Goal: Transaction & Acquisition: Book appointment/travel/reservation

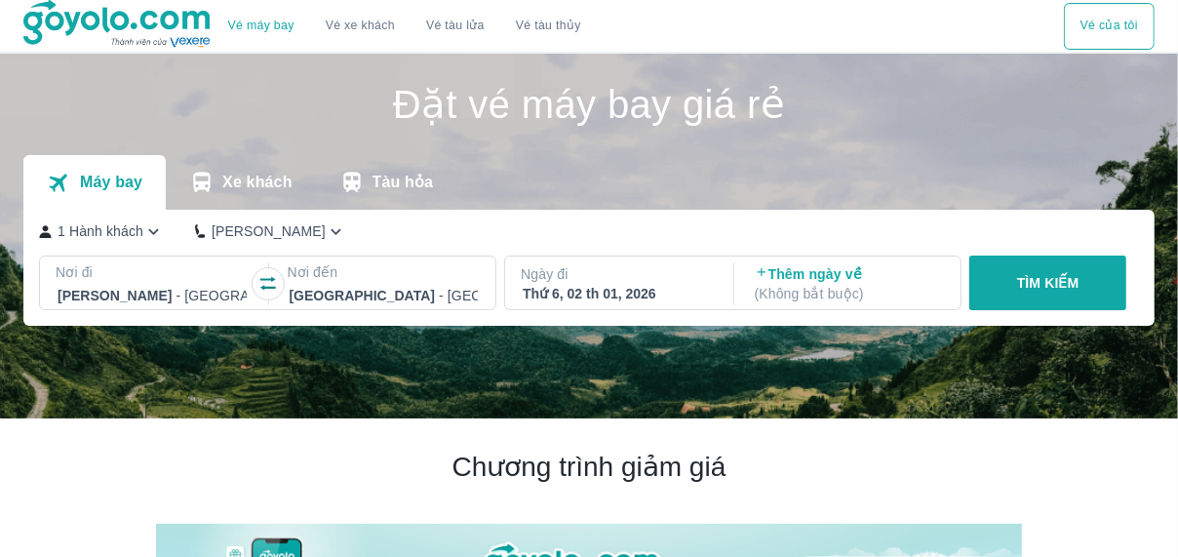
click at [1065, 281] on p "TÌM KIẾM" at bounding box center [1048, 283] width 62 height 20
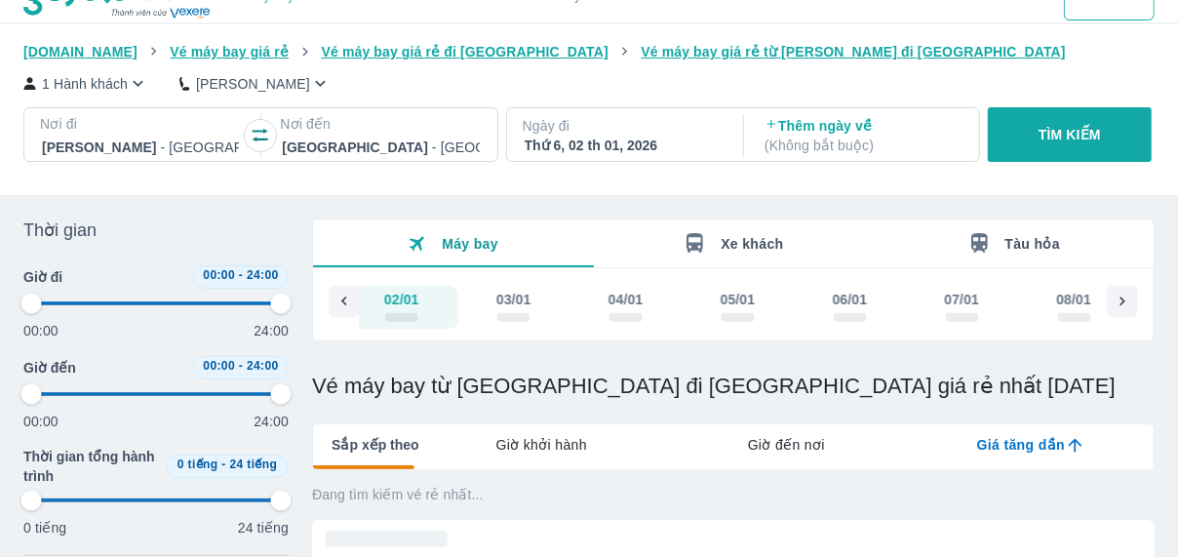
scroll to position [520, 0]
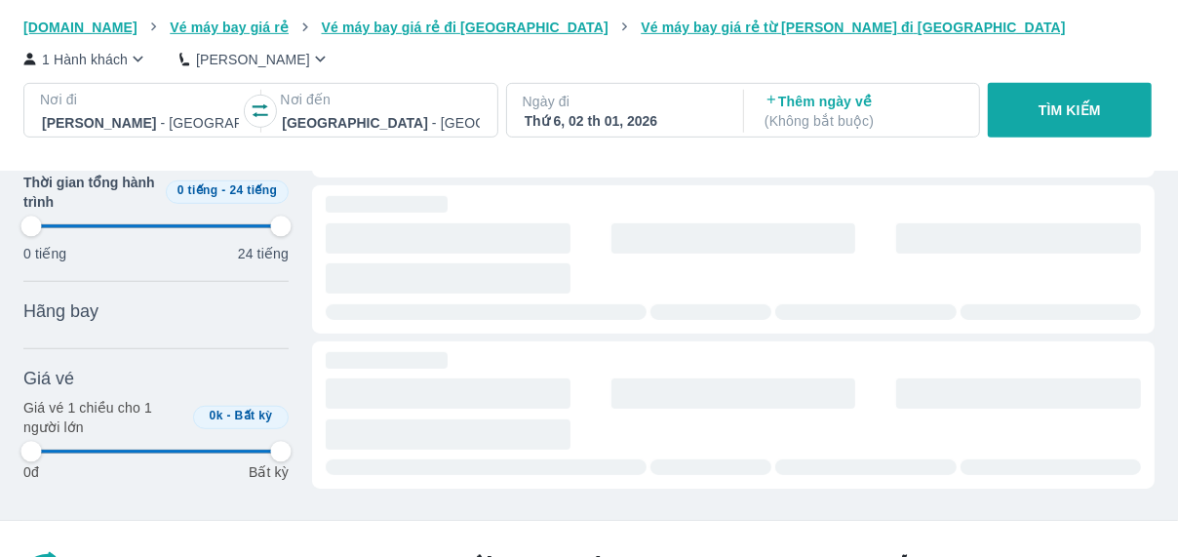
type input "97.9166666666667"
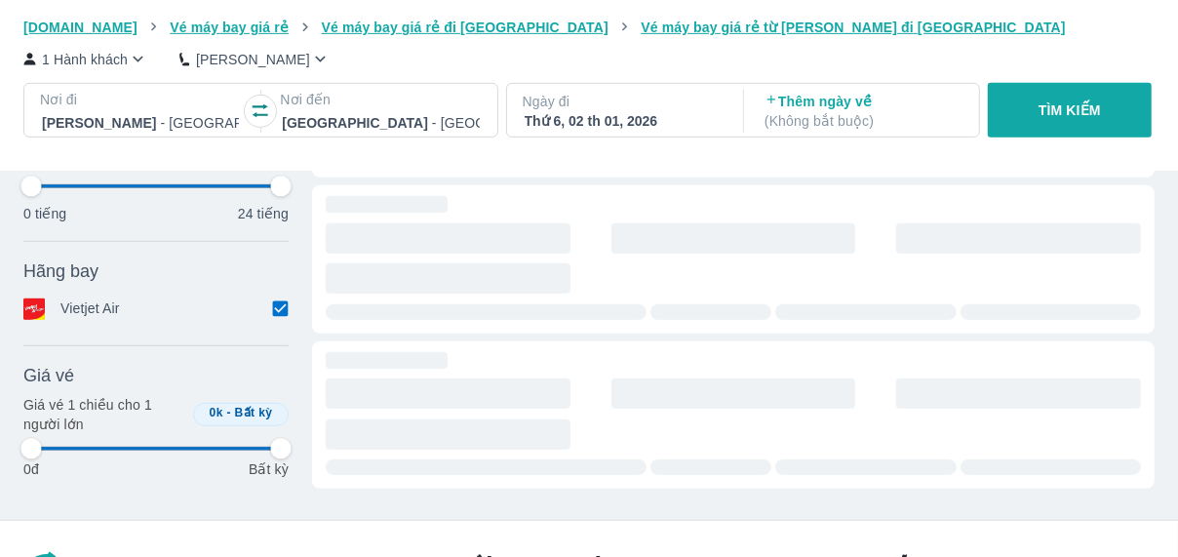
type input "97.9166666666667"
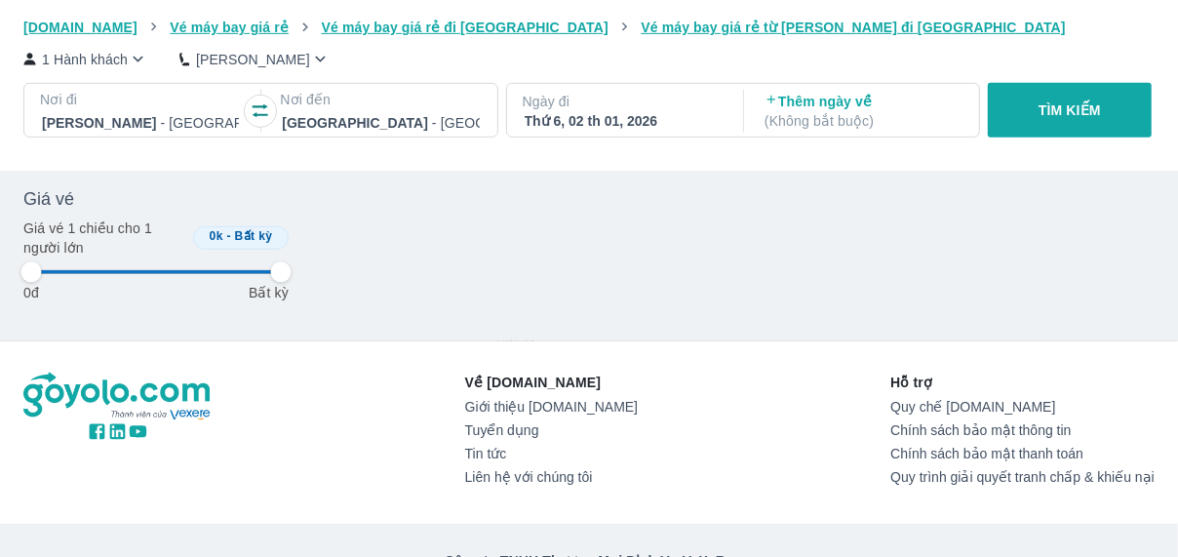
type input "97.9166666666667"
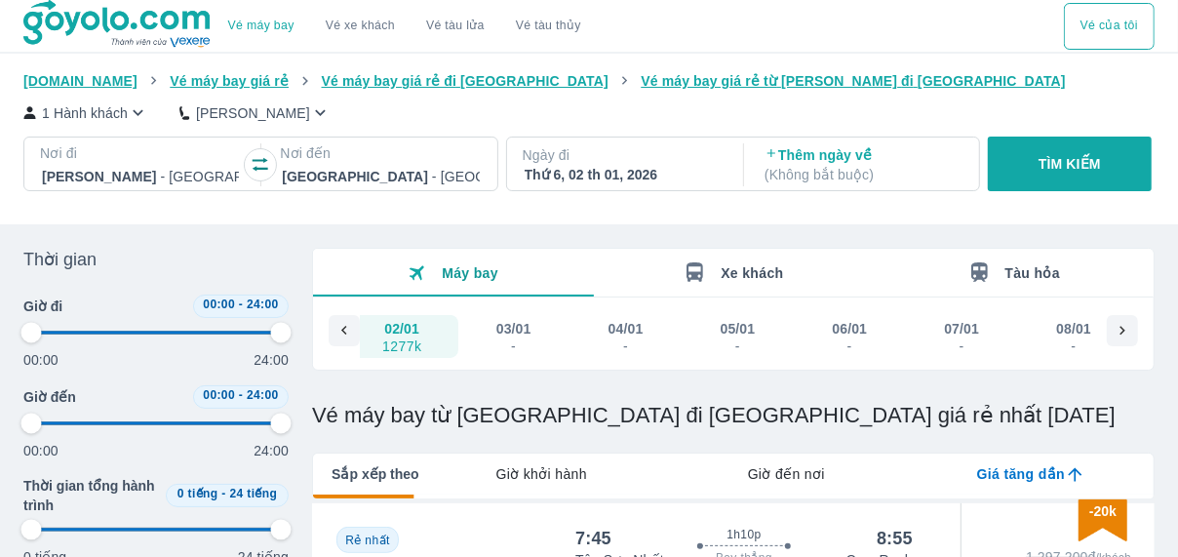
type input "97.9166666666667"
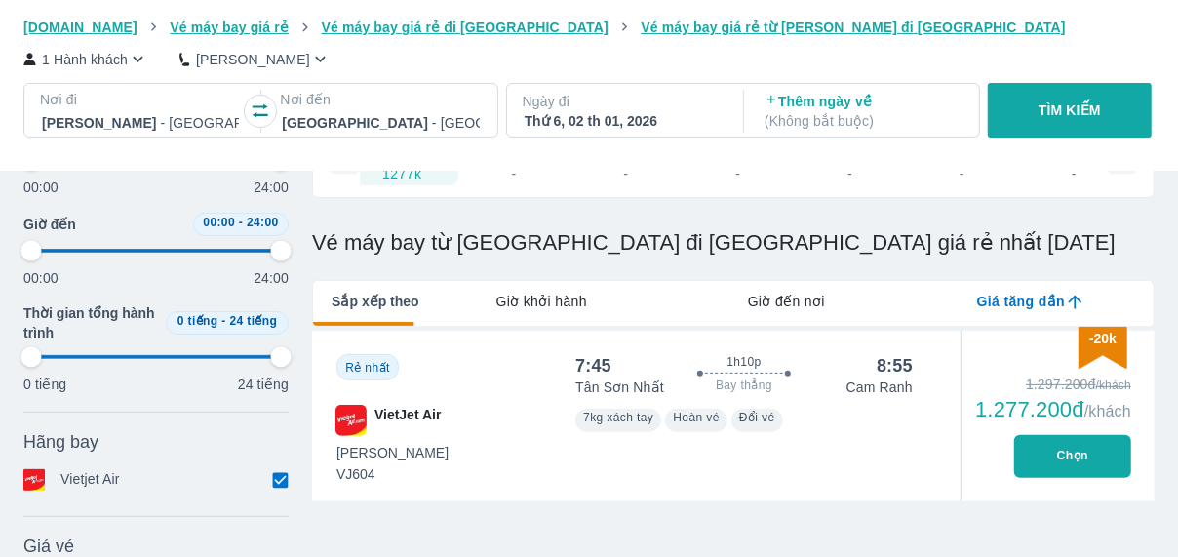
scroll to position [263, 0]
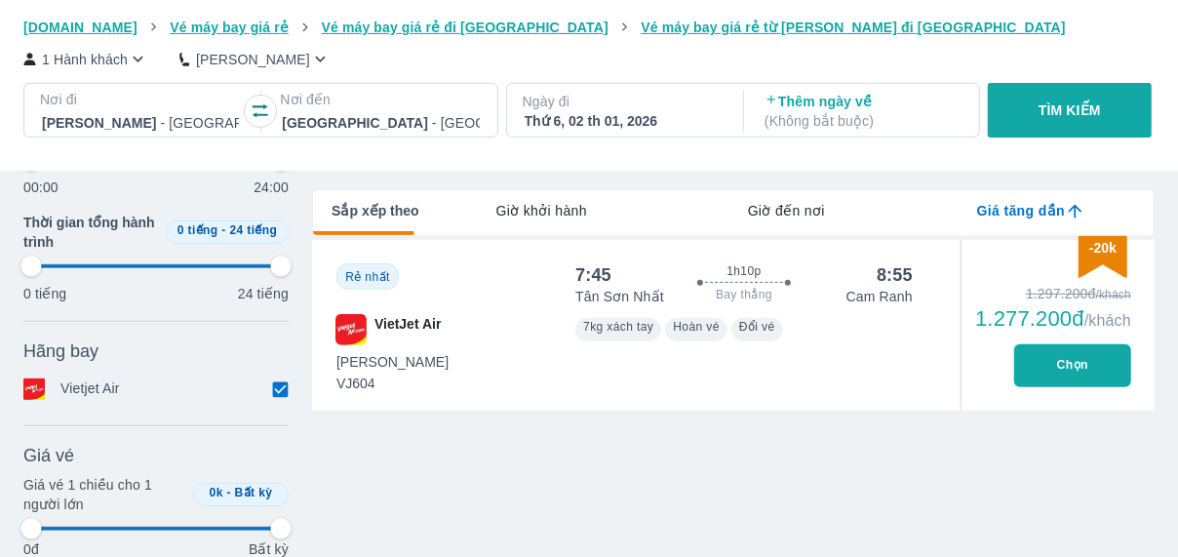
type input "97.9166666666667"
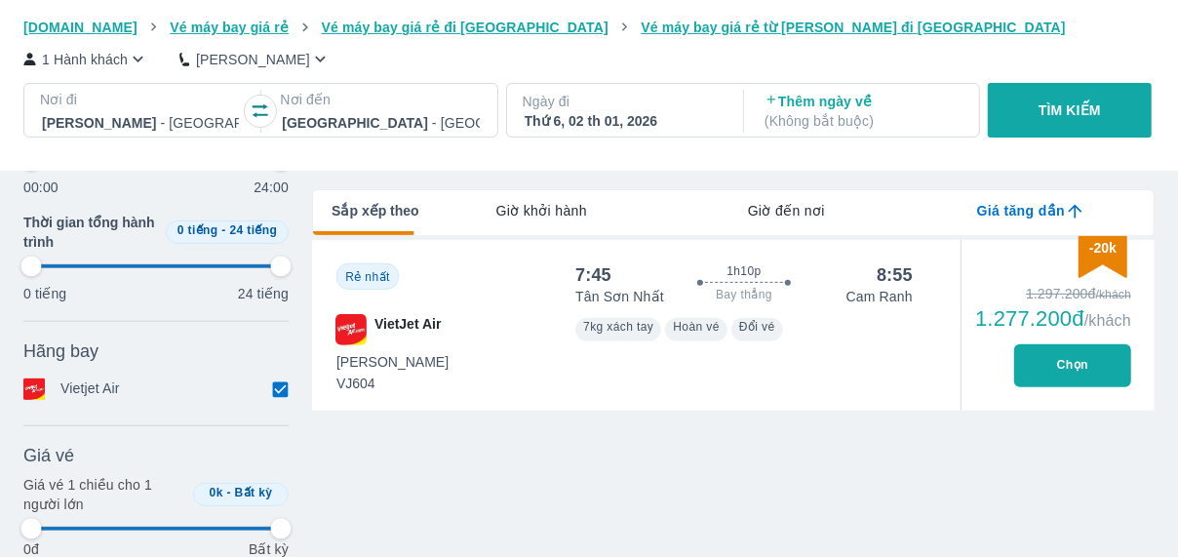
type input "97.9166666666667"
click at [1101, 296] on div "-20k" at bounding box center [1102, 266] width 49 height 60
type input "97.9166666666667"
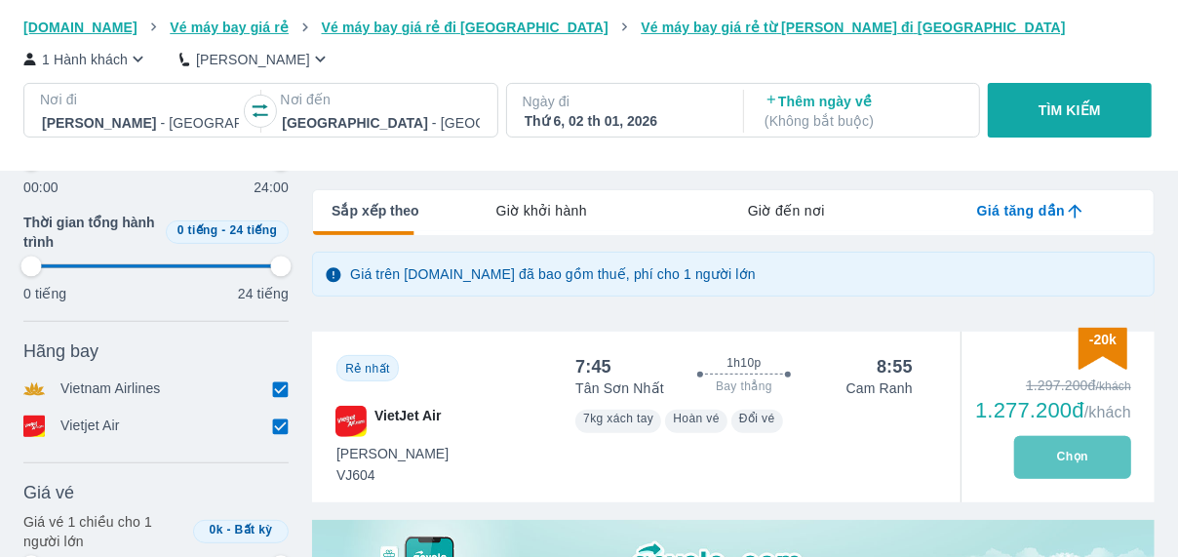
click at [1084, 443] on button "Chọn" at bounding box center [1072, 457] width 117 height 43
type input "97.9166666666667"
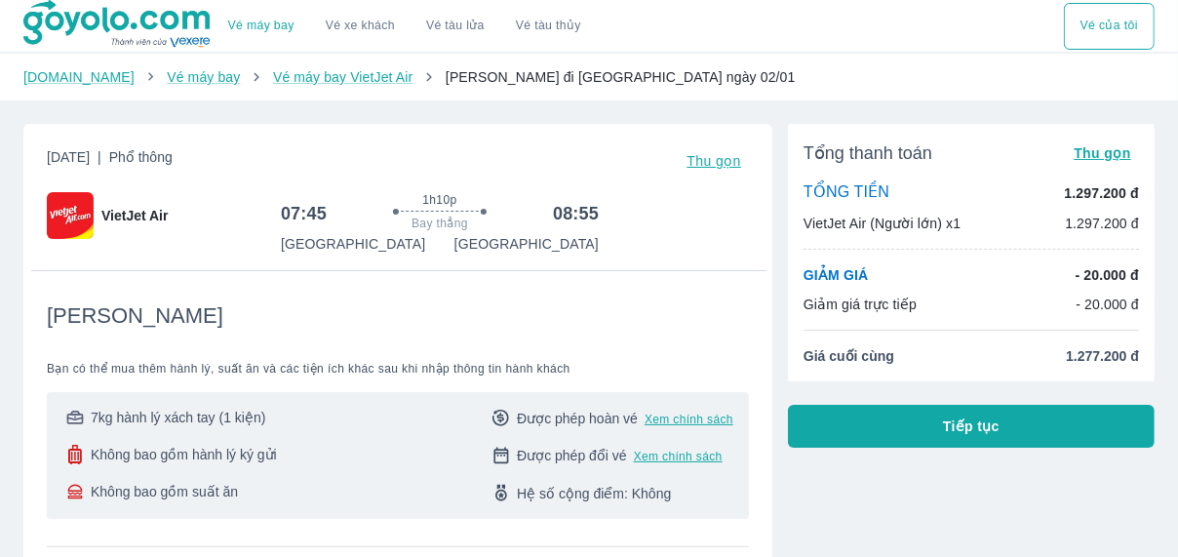
click at [1030, 427] on button "Tiếp tục" at bounding box center [971, 426] width 367 height 43
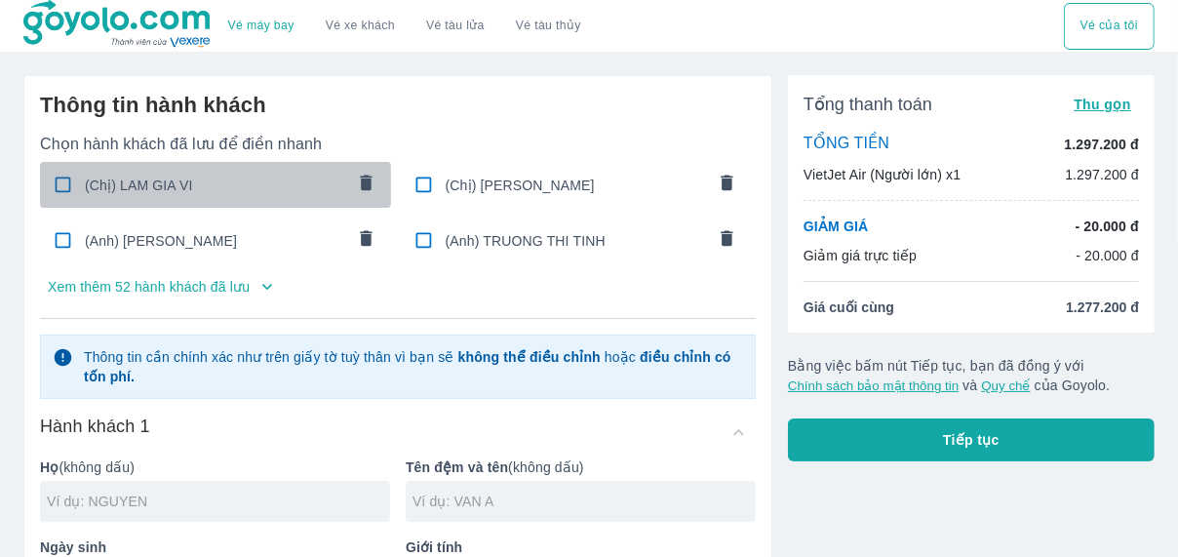
click at [100, 186] on span "(Chị) LAM GIA VI" at bounding box center [214, 186] width 259 height 20
checkbox input "true"
type input "LAM"
type input "GIA VI"
type input "[DATE]"
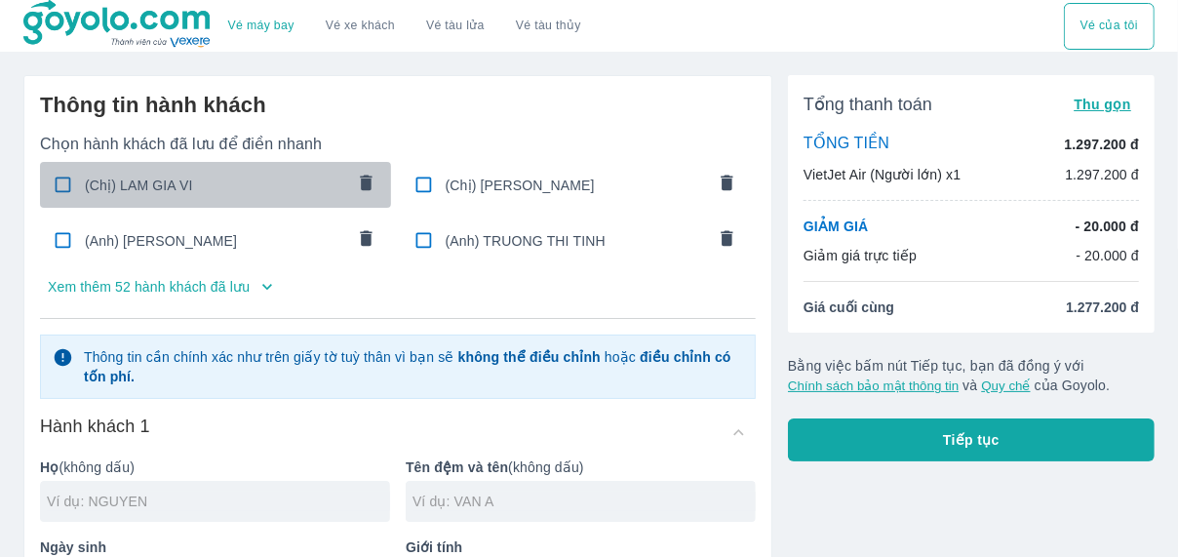
radio input "true"
type input "LAM GIA VI"
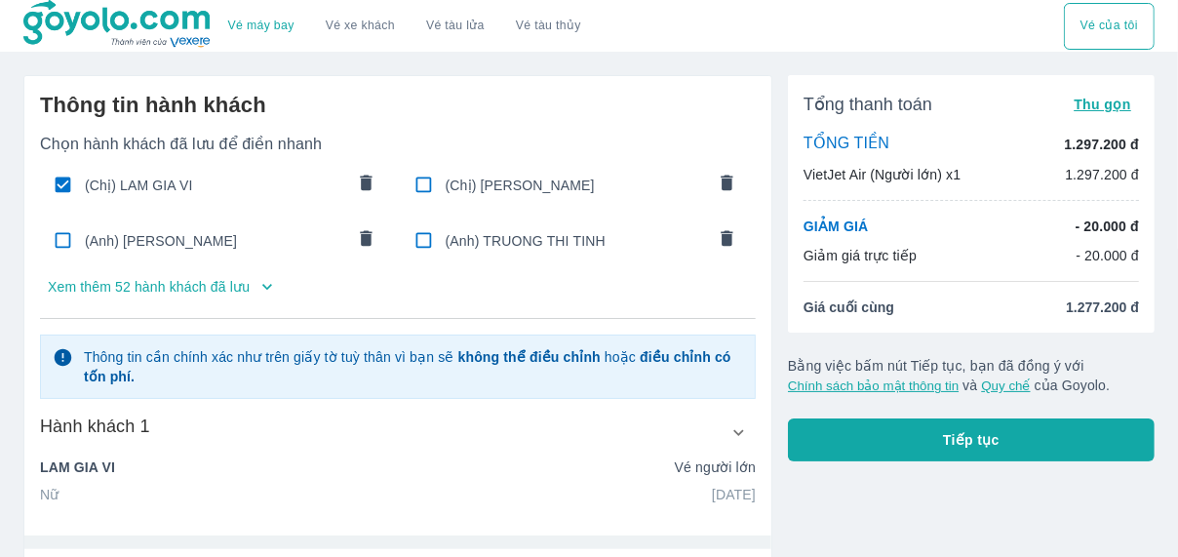
click at [921, 438] on button "Tiếp tục" at bounding box center [971, 439] width 367 height 43
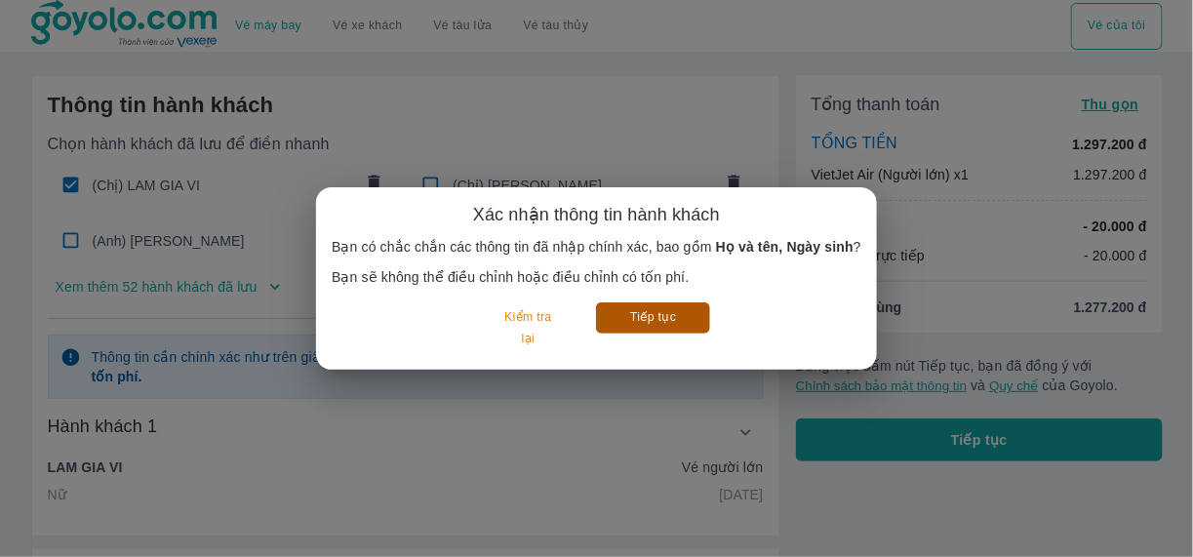
click at [661, 324] on button "Tiếp tục" at bounding box center [653, 317] width 114 height 30
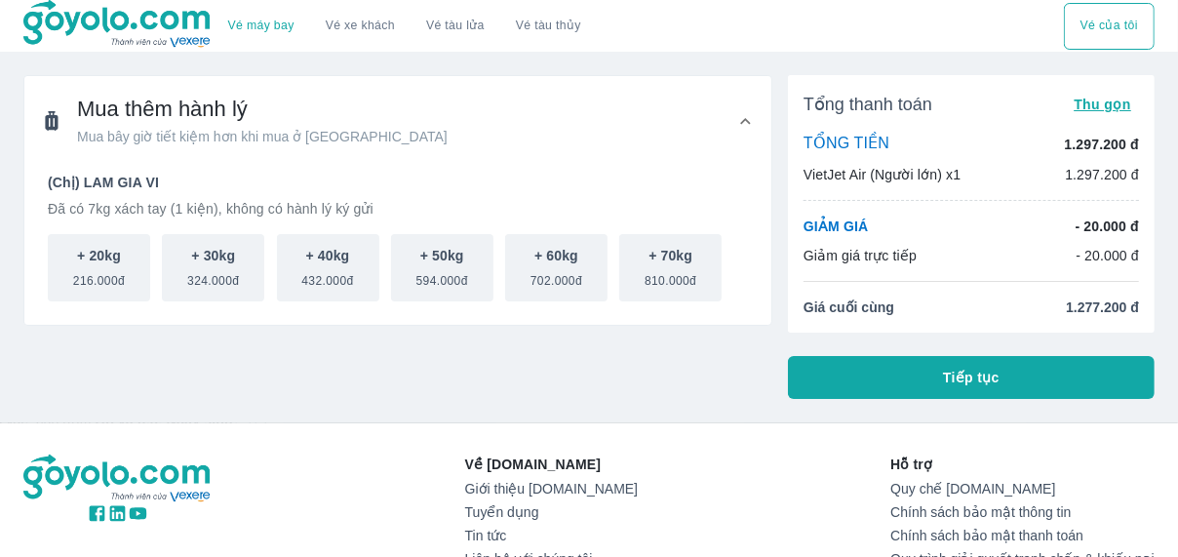
click at [901, 354] on div "Tổng thanh toán Thu gọn TỔNG TIỀN 1.297.200 đ VietJet Air (Người lớn) x1 1.297.…" at bounding box center [971, 237] width 367 height 324
click at [901, 356] on button "Tiếp tục" at bounding box center [971, 377] width 367 height 43
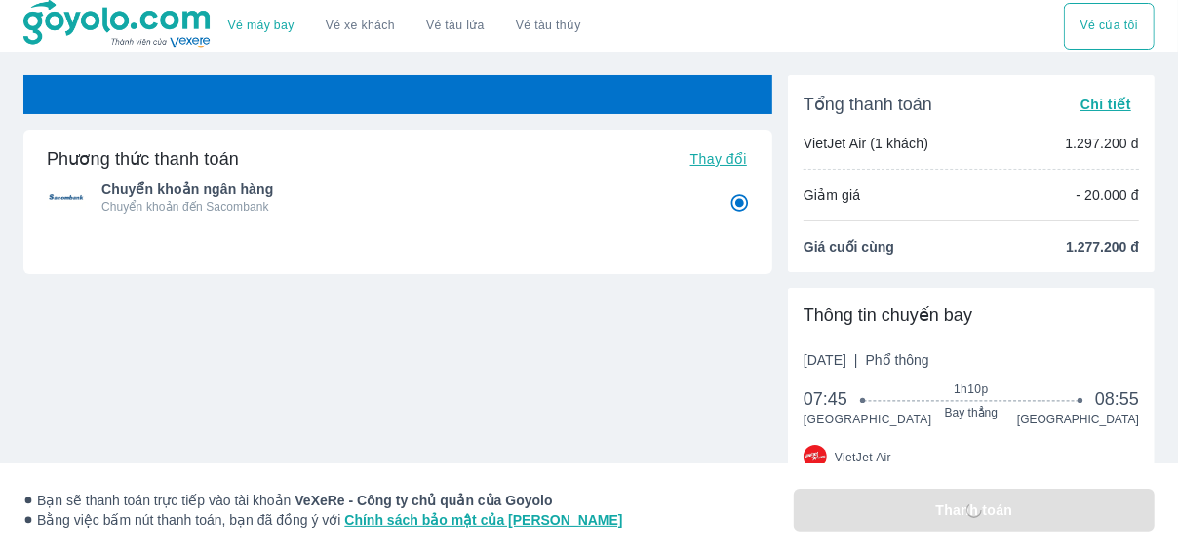
radio input "false"
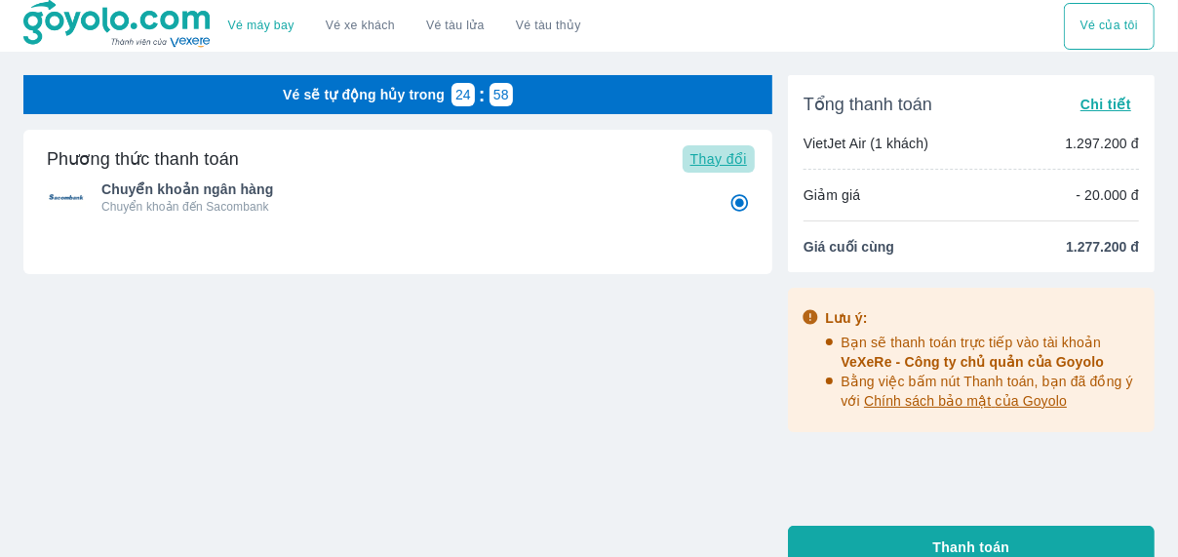
click at [704, 159] on span "Thay đổi" at bounding box center [718, 159] width 57 height 16
radio input "false"
